Goal: Check status: Check status

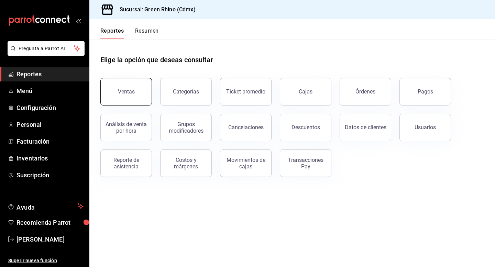
click at [116, 91] on button "Ventas" at bounding box center [126, 92] width 52 height 28
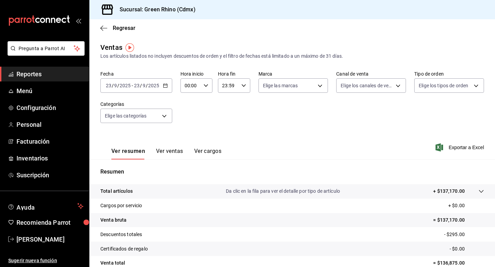
click at [168, 86] on div "2025-09-23 23 / 9 / 2025 - 2025-09-23 23 / 9 / 2025" at bounding box center [136, 85] width 72 height 14
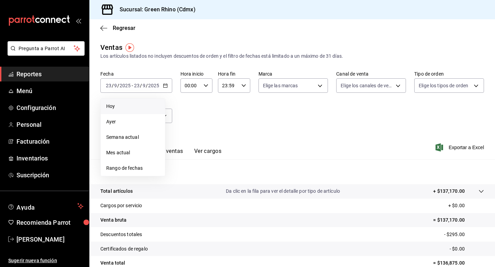
click at [145, 105] on span "Hoy" at bounding box center [132, 106] width 53 height 7
